Goal: Download file/media

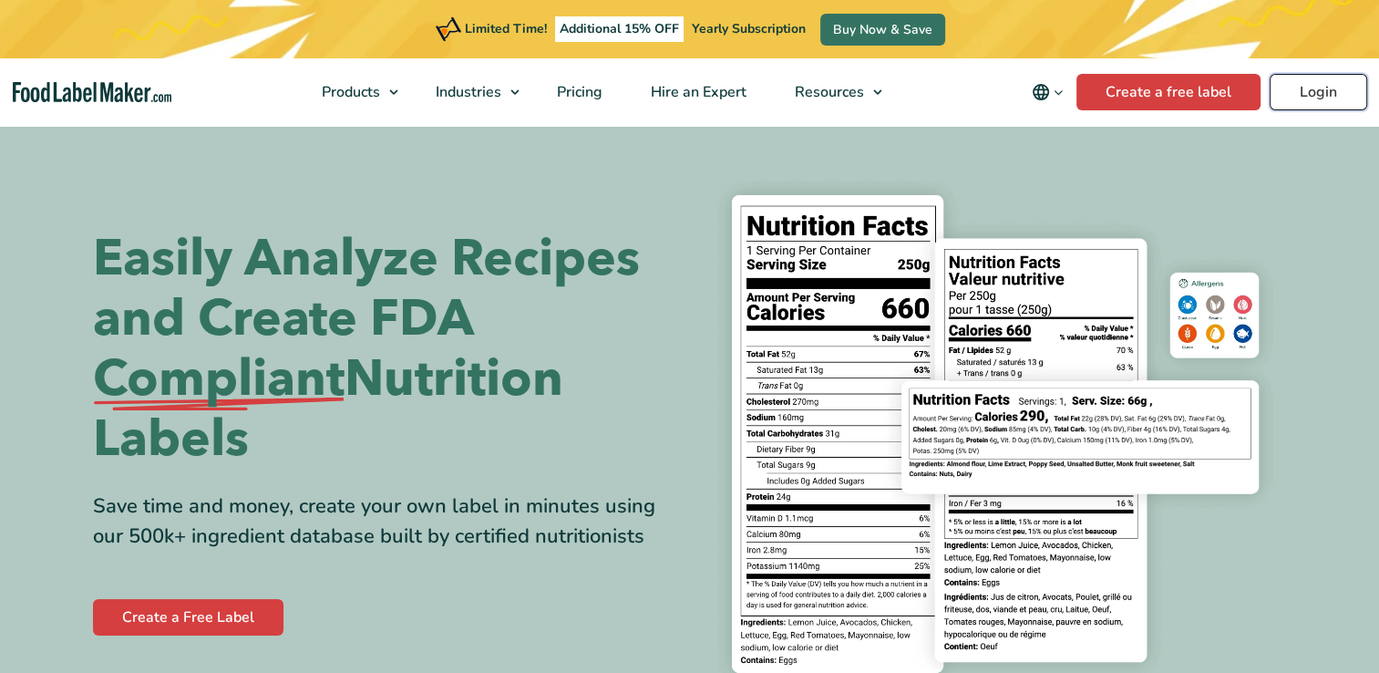
drag, startPoint x: 0, startPoint y: 0, endPoint x: 1314, endPoint y: 93, distance: 1317.6
click at [1314, 93] on link "Login" at bounding box center [1319, 92] width 98 height 36
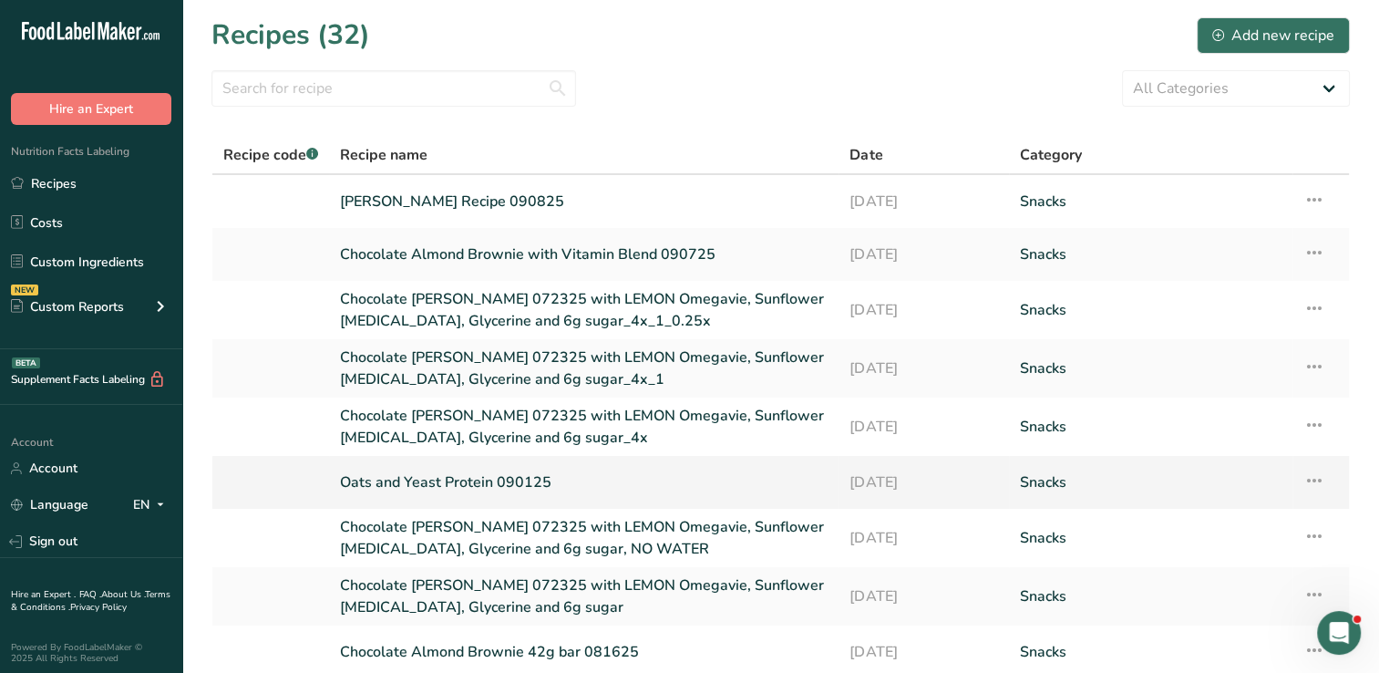
click at [468, 486] on link "Oats and Yeast Protein 090125" at bounding box center [584, 482] width 488 height 38
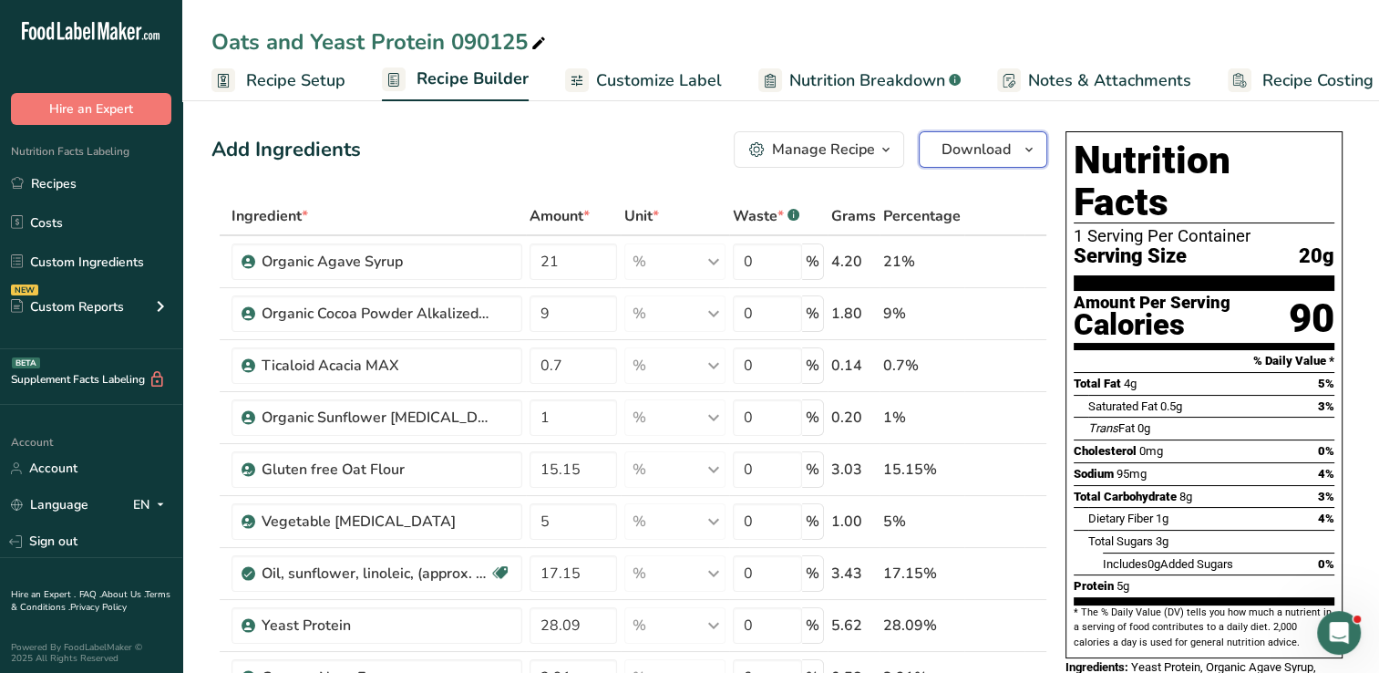
click at [1024, 149] on icon "button" at bounding box center [1029, 150] width 15 height 23
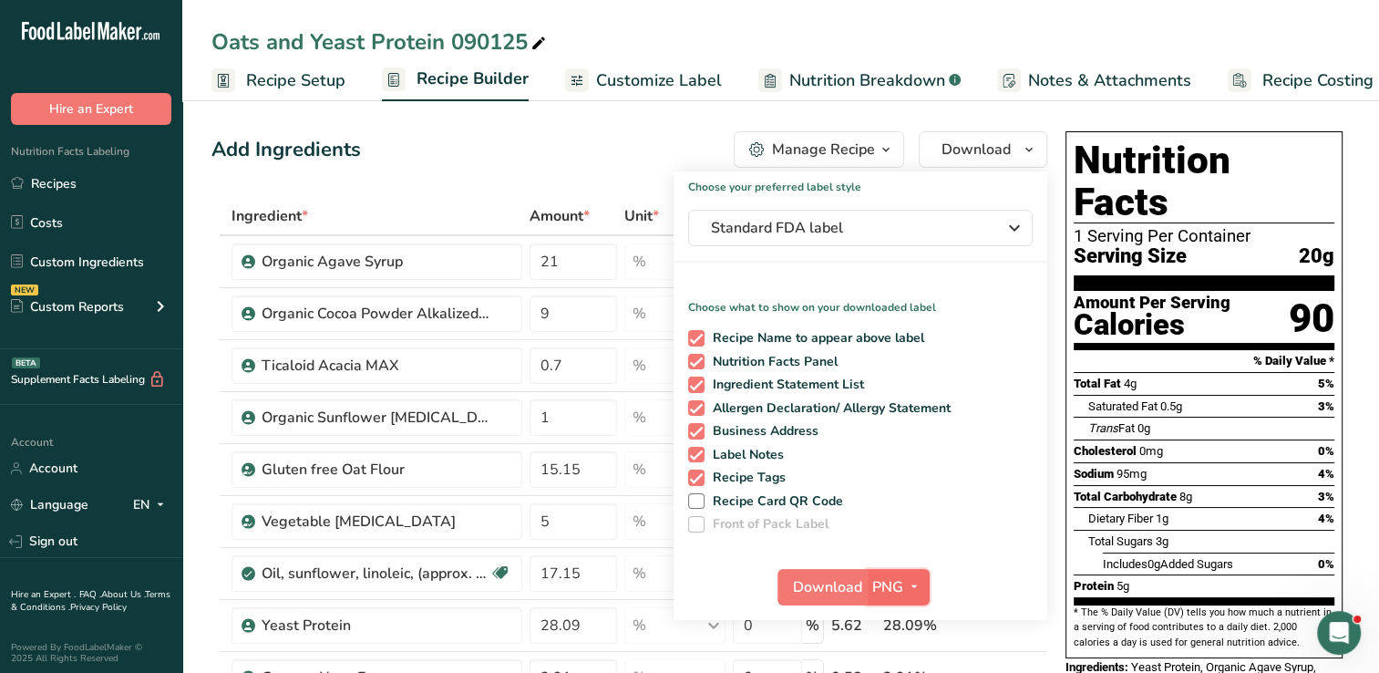
click at [909, 583] on icon "button" at bounding box center [914, 586] width 15 height 23
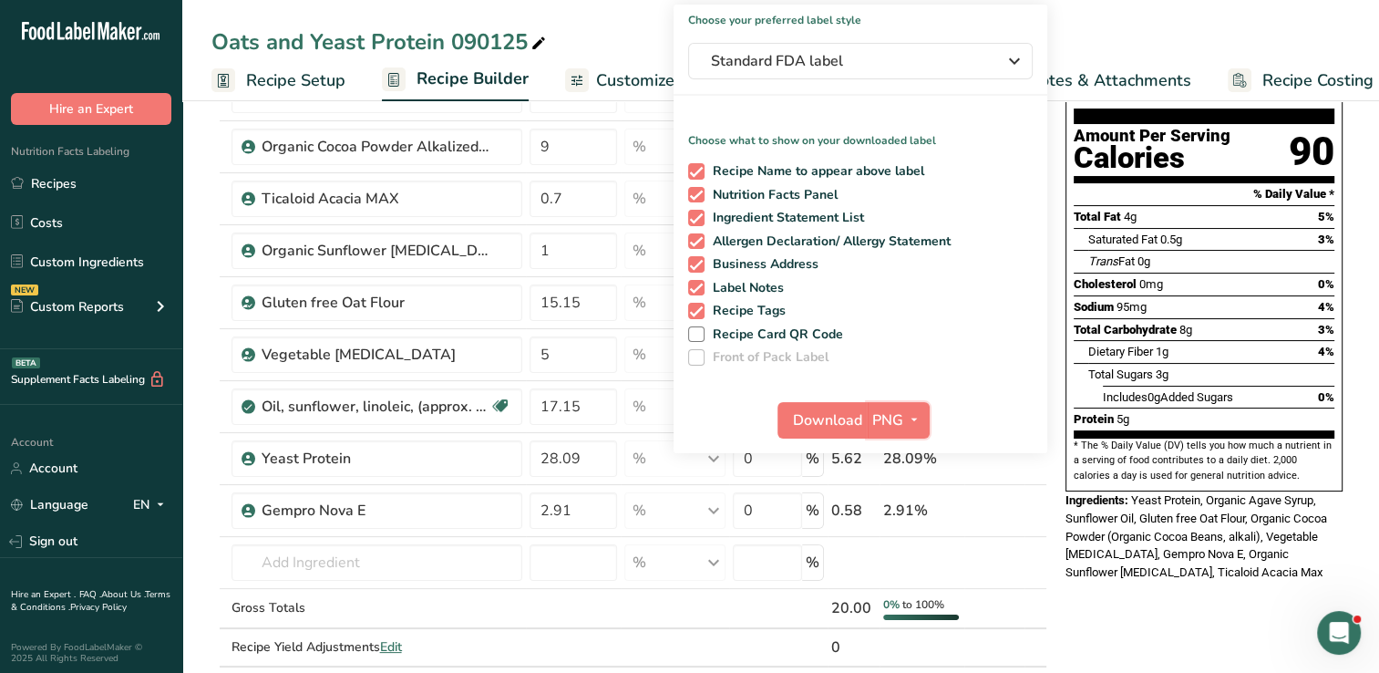
scroll to position [171, 0]
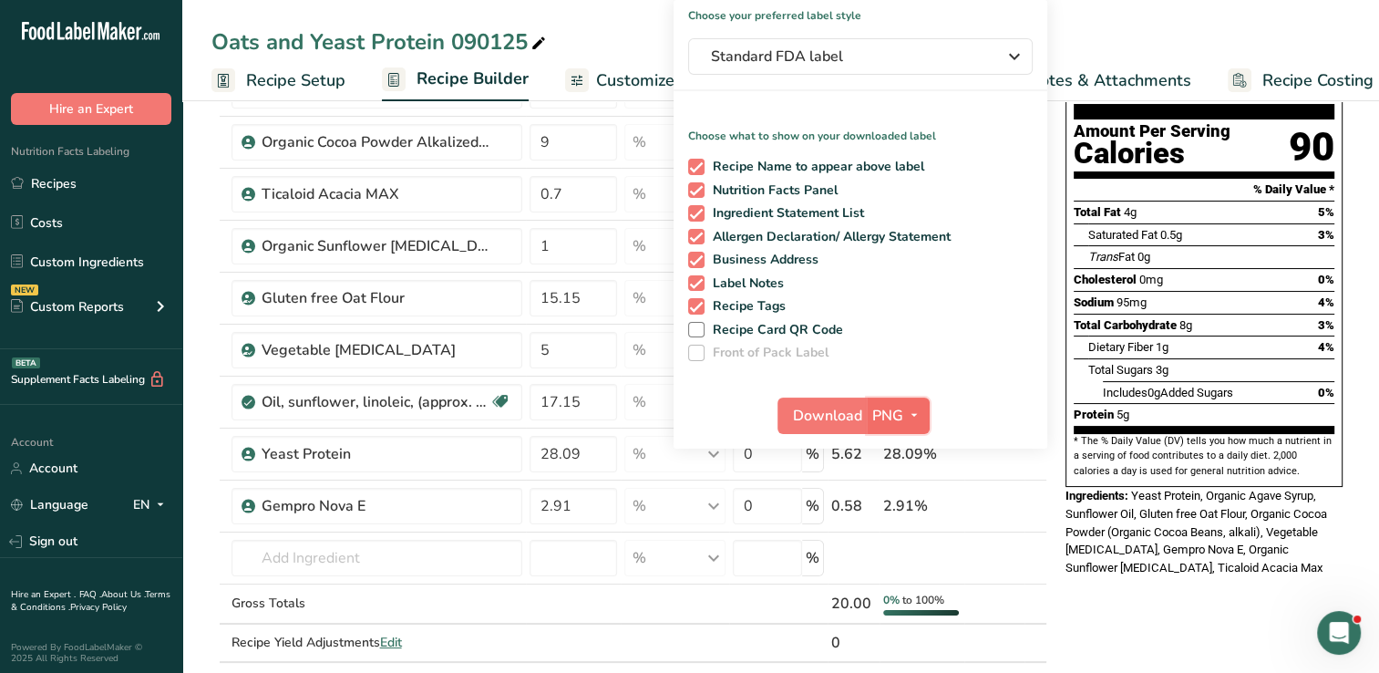
click at [911, 414] on icon "button" at bounding box center [914, 415] width 15 height 23
click at [898, 537] on link "PDF" at bounding box center [900, 543] width 58 height 30
click at [817, 416] on span "Download" at bounding box center [828, 416] width 69 height 22
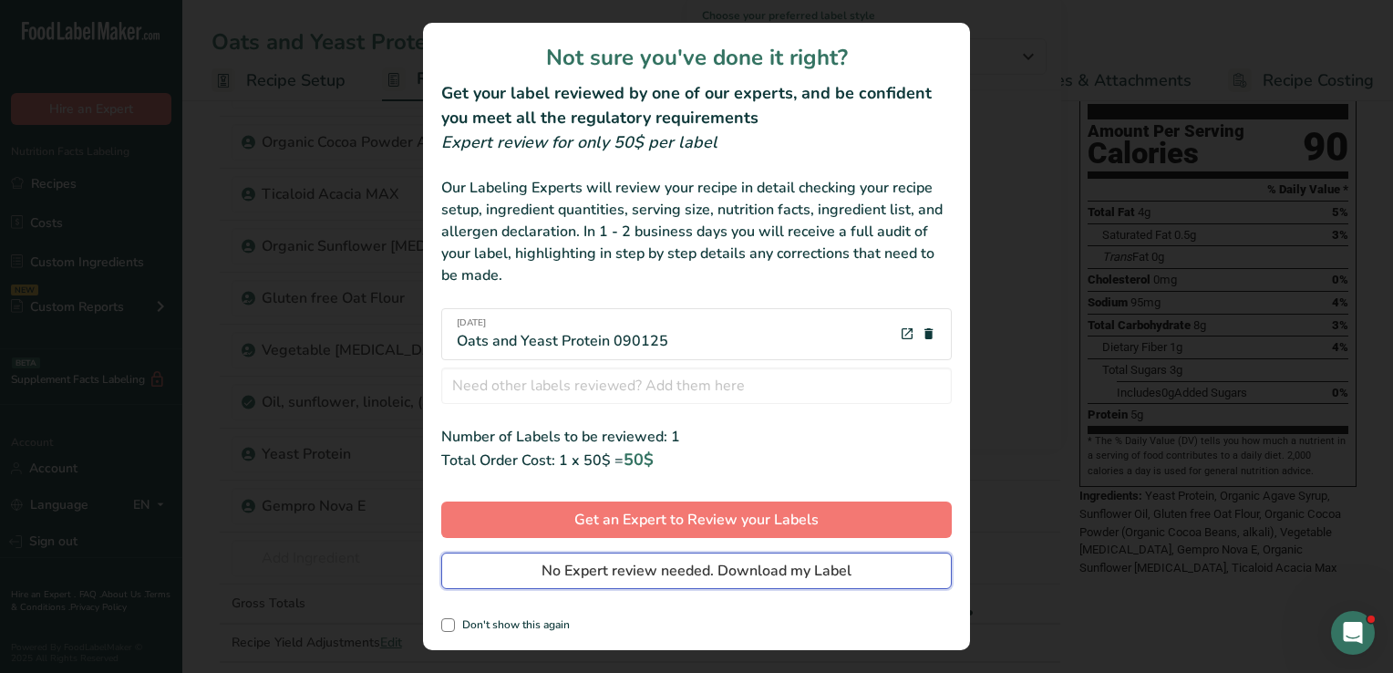
click at [646, 571] on span "No Expert review needed. Download my Label" at bounding box center [696, 571] width 310 height 22
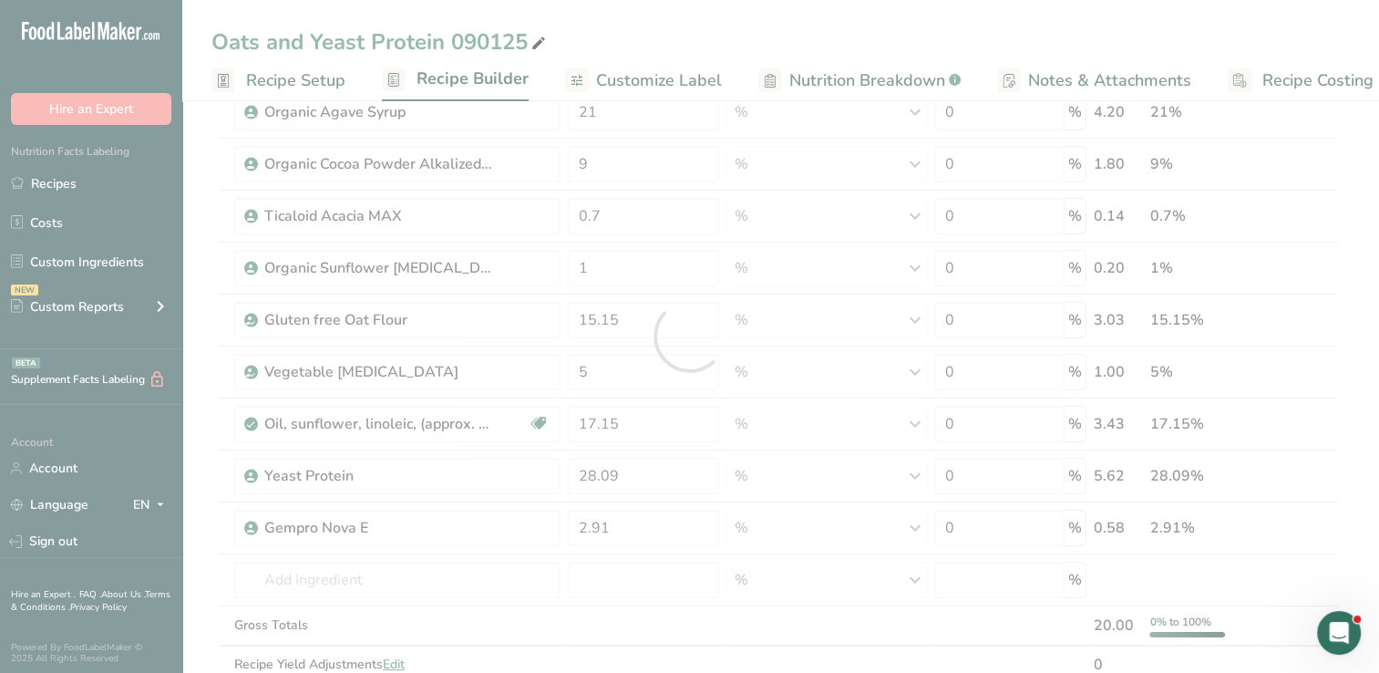
scroll to position [0, 0]
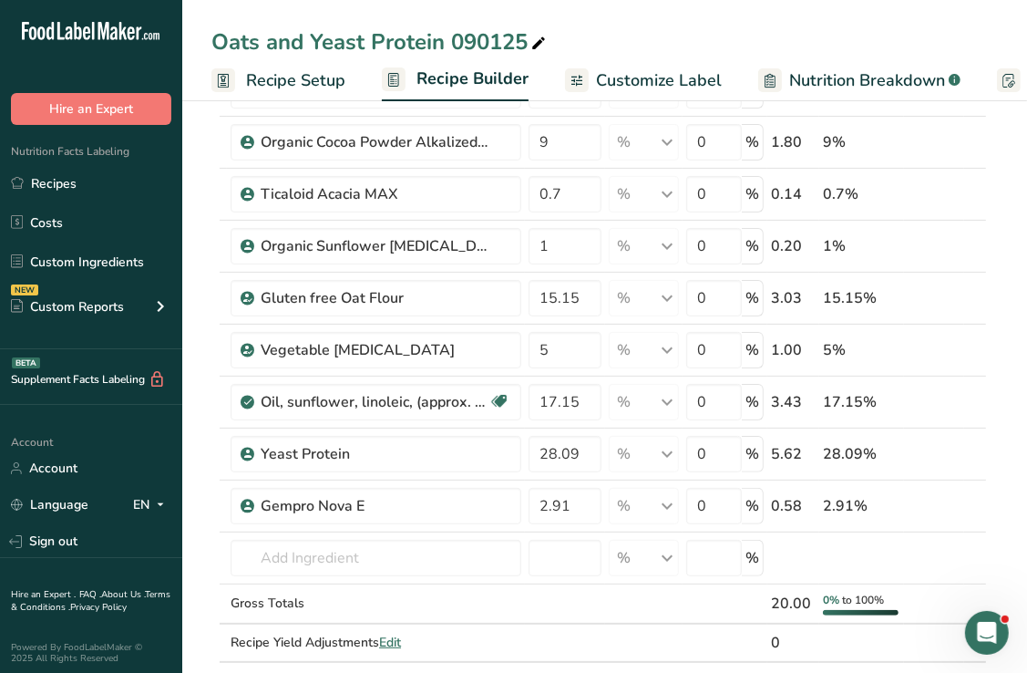
click at [536, 45] on icon at bounding box center [538, 44] width 16 height 26
click at [499, 39] on input "Oats and Yeast Protein 090125" at bounding box center [604, 42] width 787 height 33
click at [715, 49] on input "Oats and Yeast Protein 091225" at bounding box center [604, 42] width 787 height 33
type input "Oats and Yeast Protein 091225"
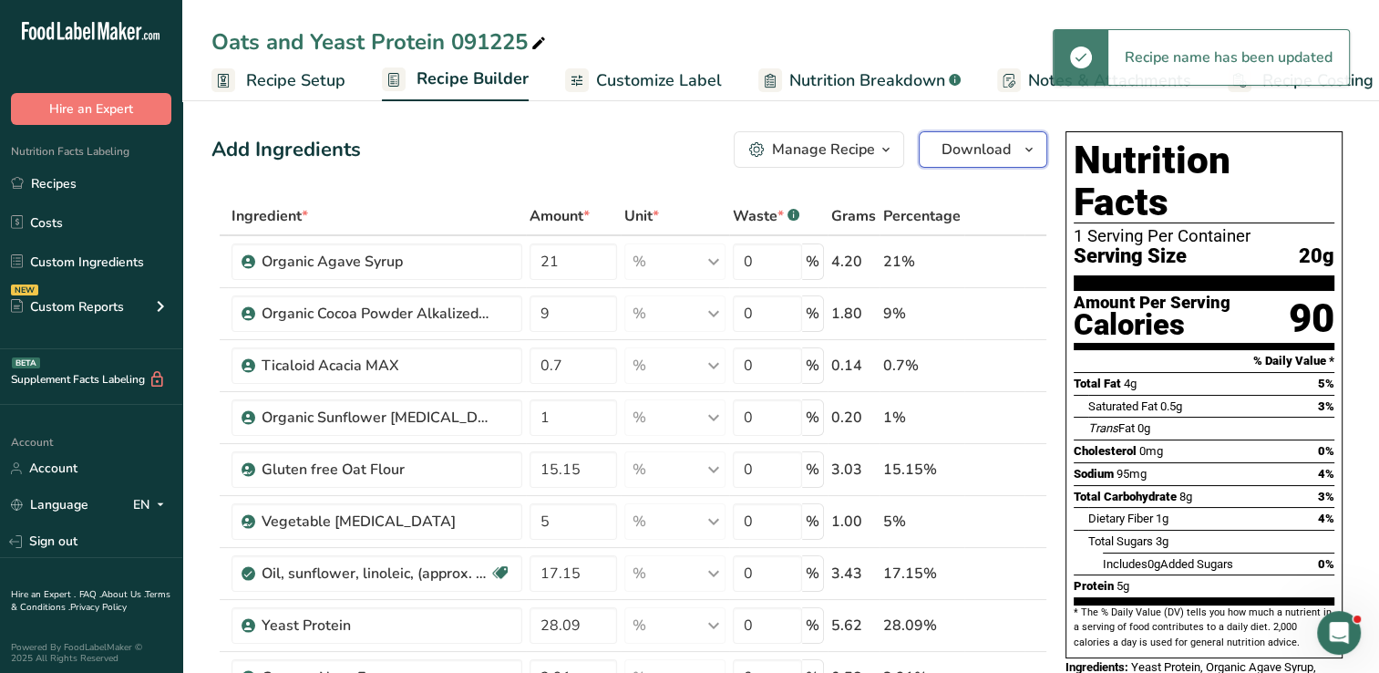
click at [1016, 151] on button "Download" at bounding box center [983, 149] width 129 height 36
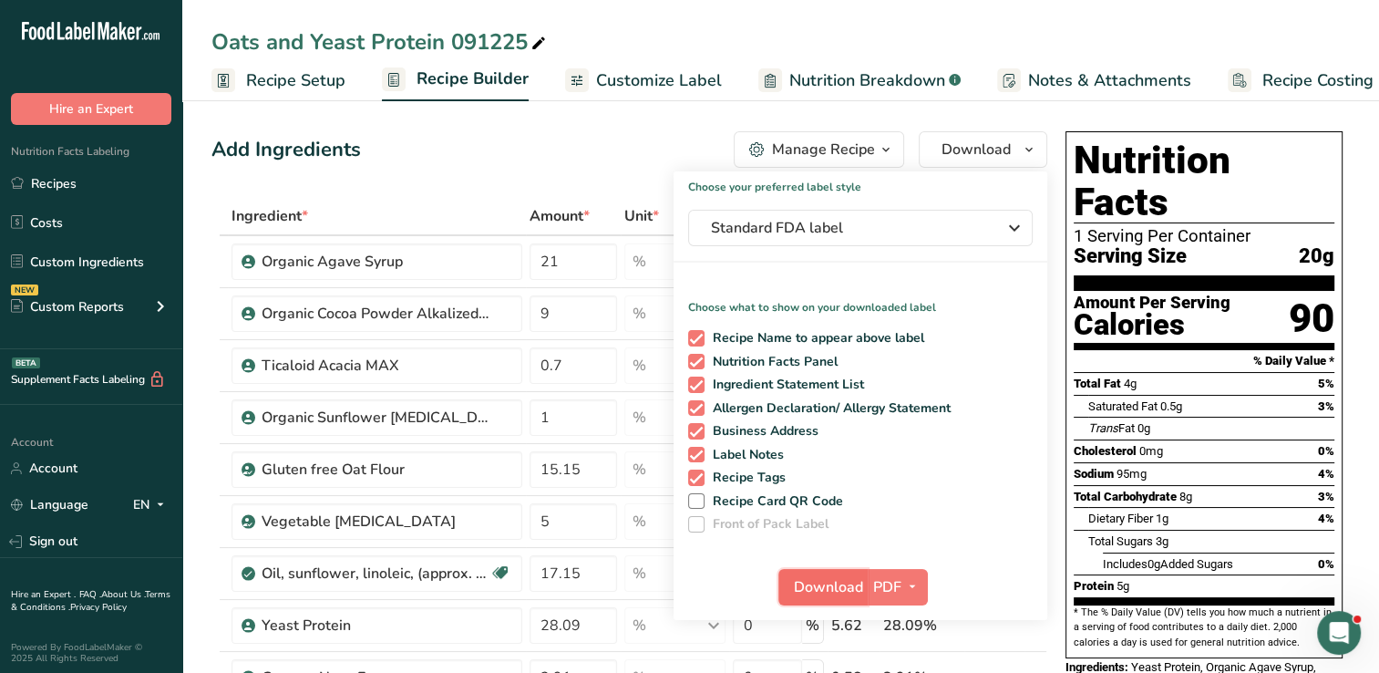
click at [817, 590] on span "Download" at bounding box center [828, 587] width 69 height 22
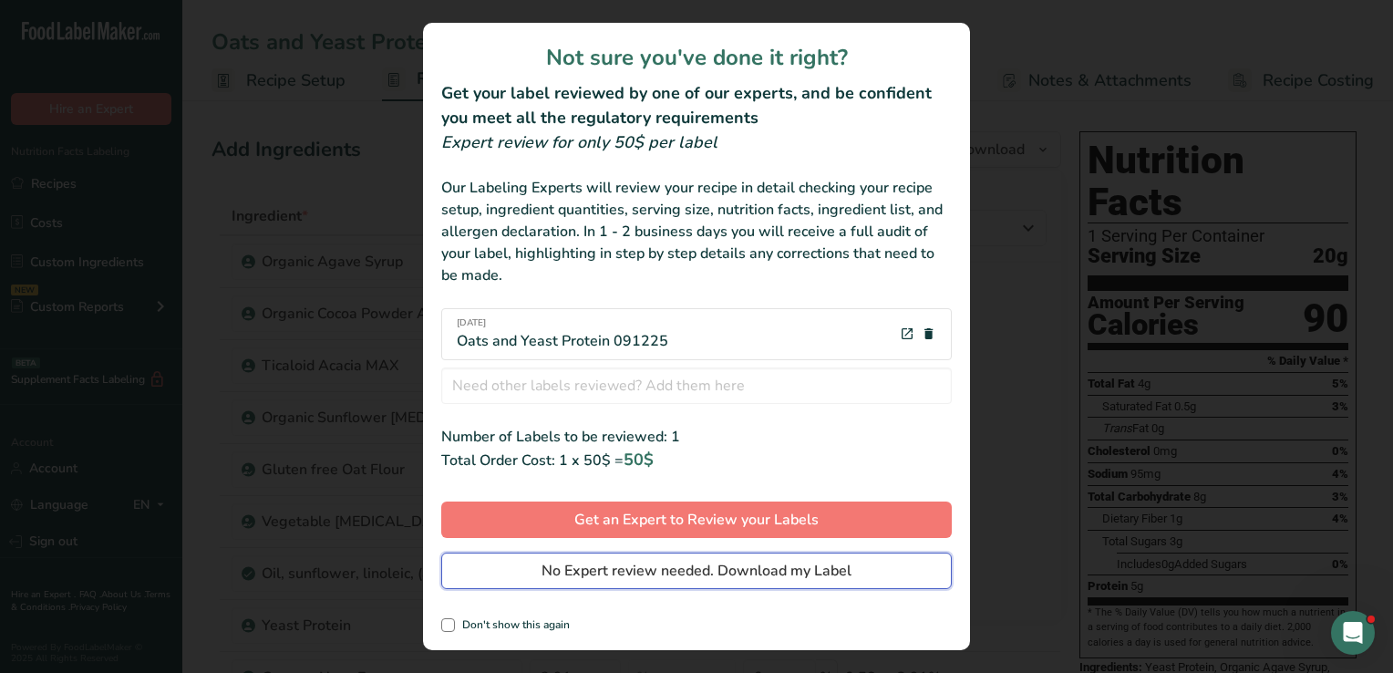
click at [638, 568] on span "No Expert review needed. Download my Label" at bounding box center [696, 571] width 310 height 22
